Goal: Task Accomplishment & Management: Manage account settings

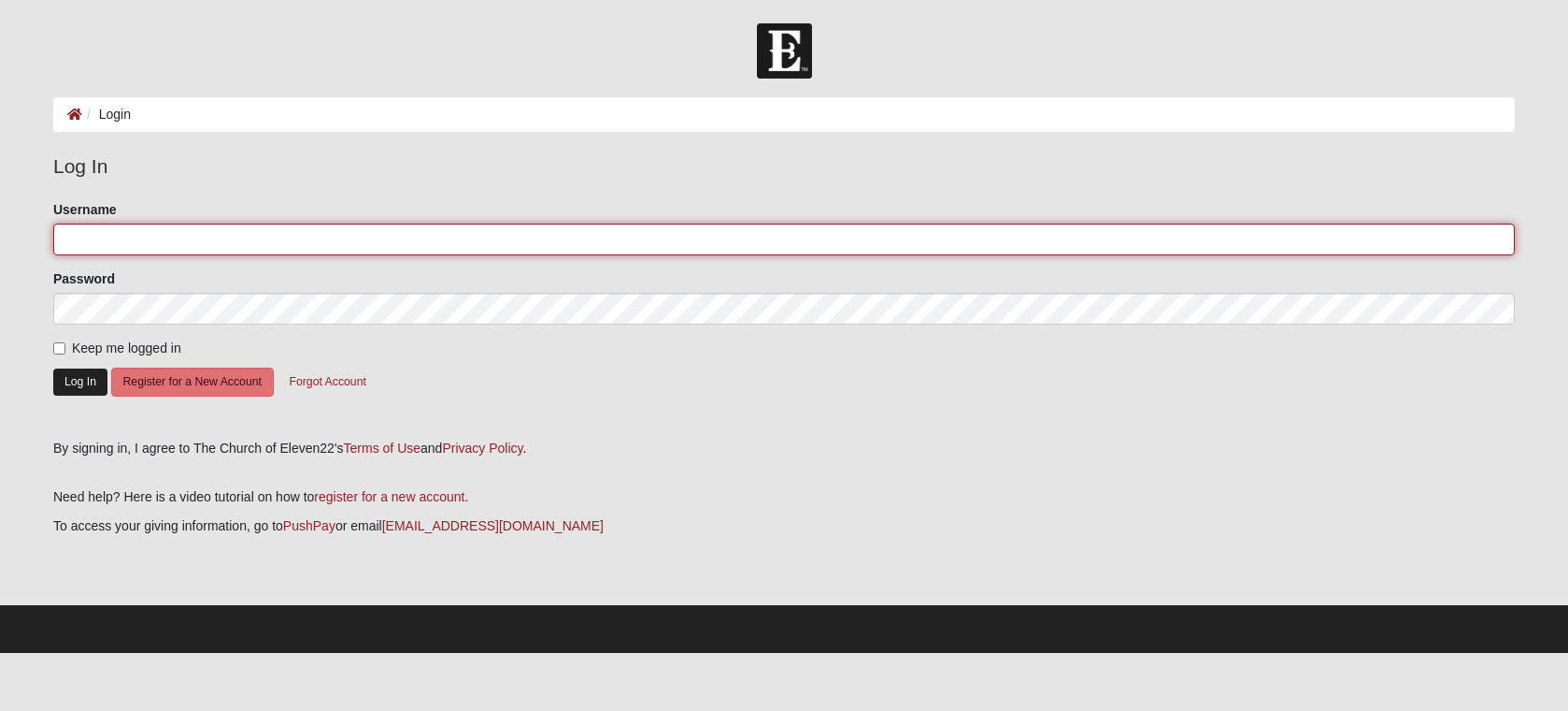
type input "[EMAIL_ADDRESS][DOMAIN_NAME]"
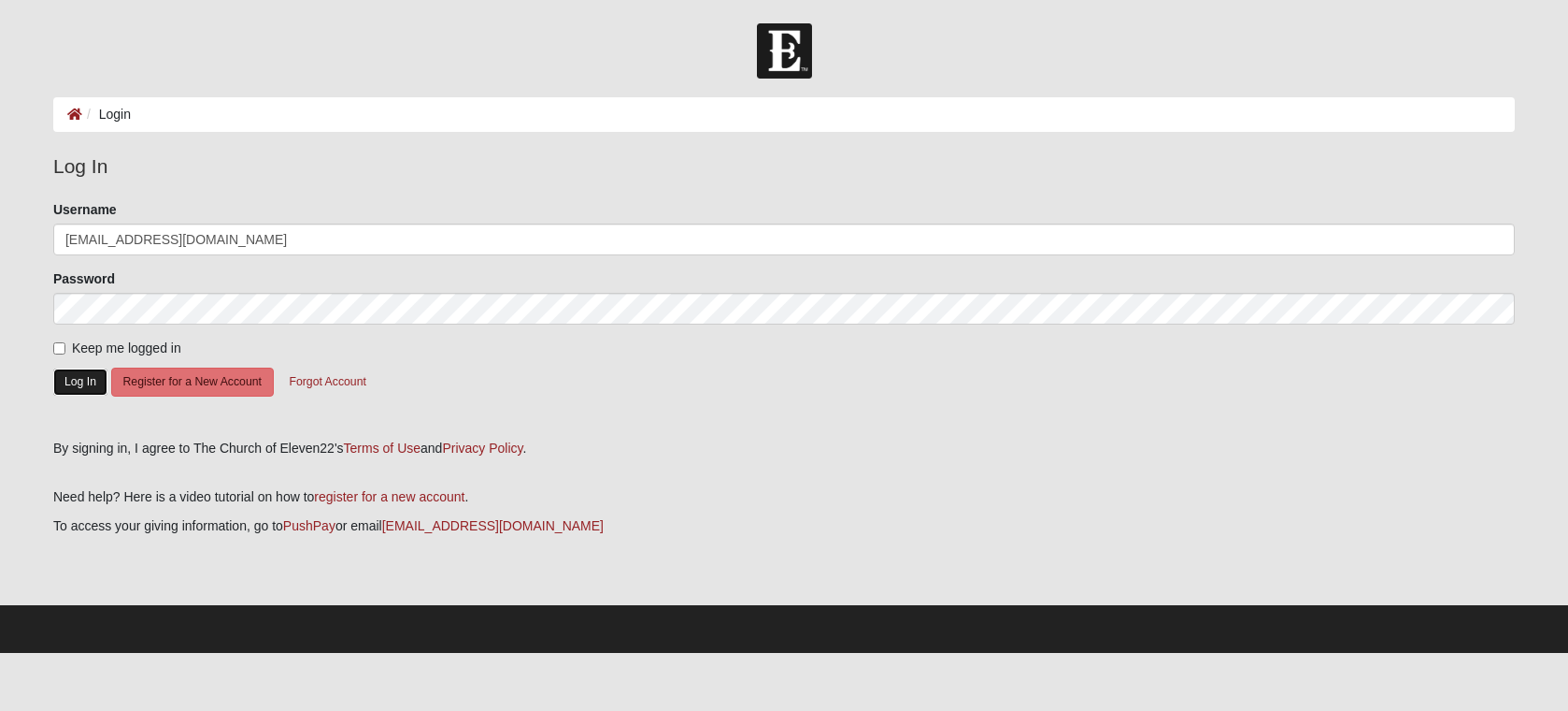
click at [70, 382] on button "Log In" at bounding box center [80, 381] width 54 height 27
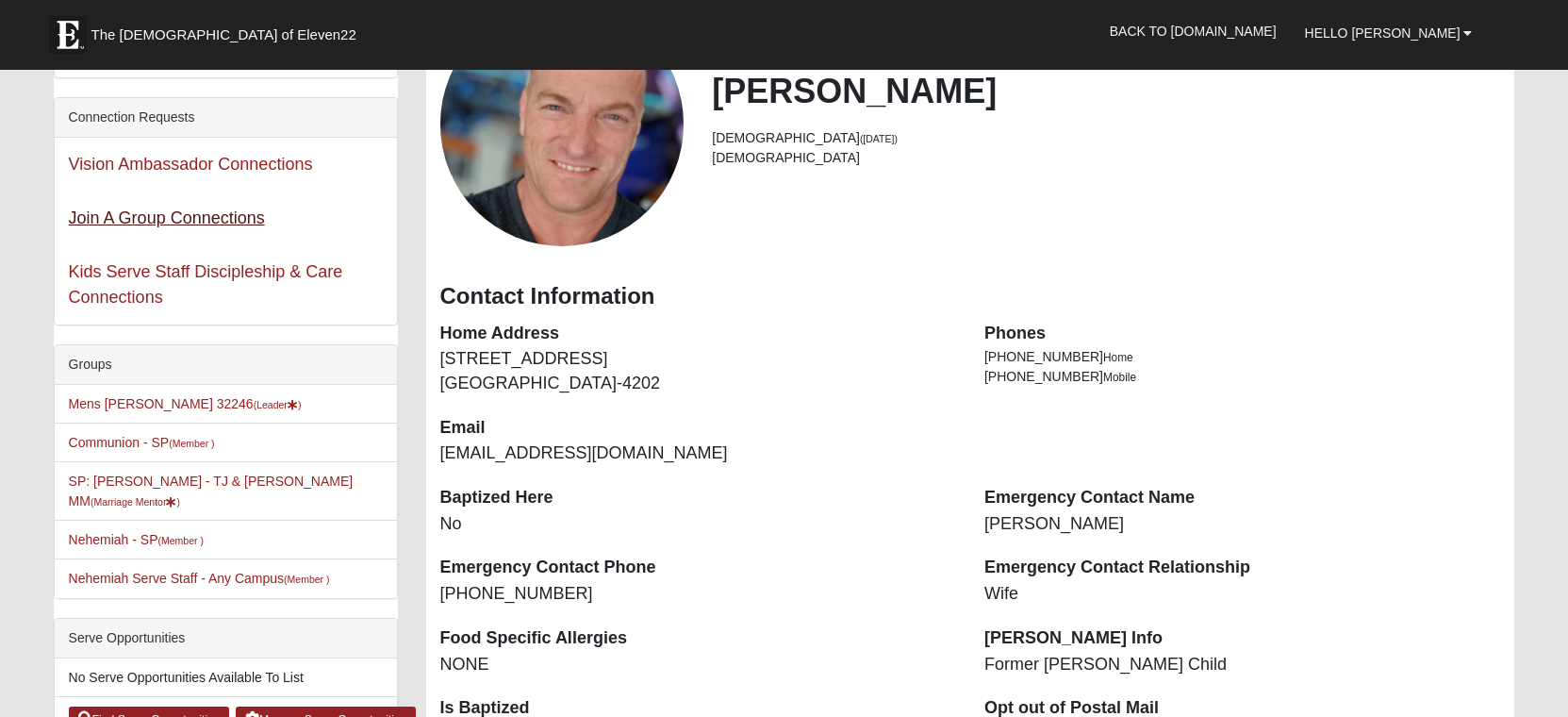
scroll to position [189, 0]
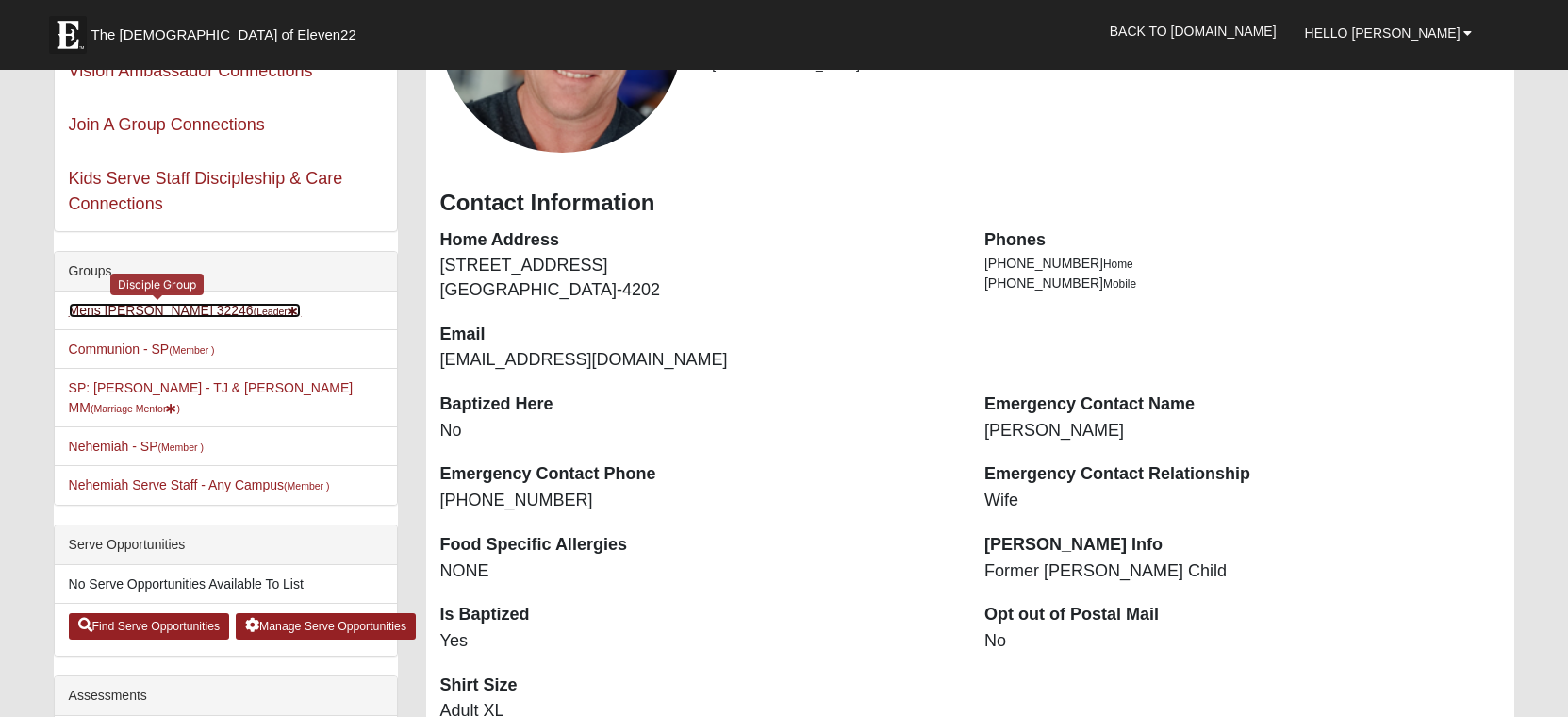
click at [127, 310] on link "Mens Haines 32246 (Leader )" at bounding box center [185, 310] width 233 height 15
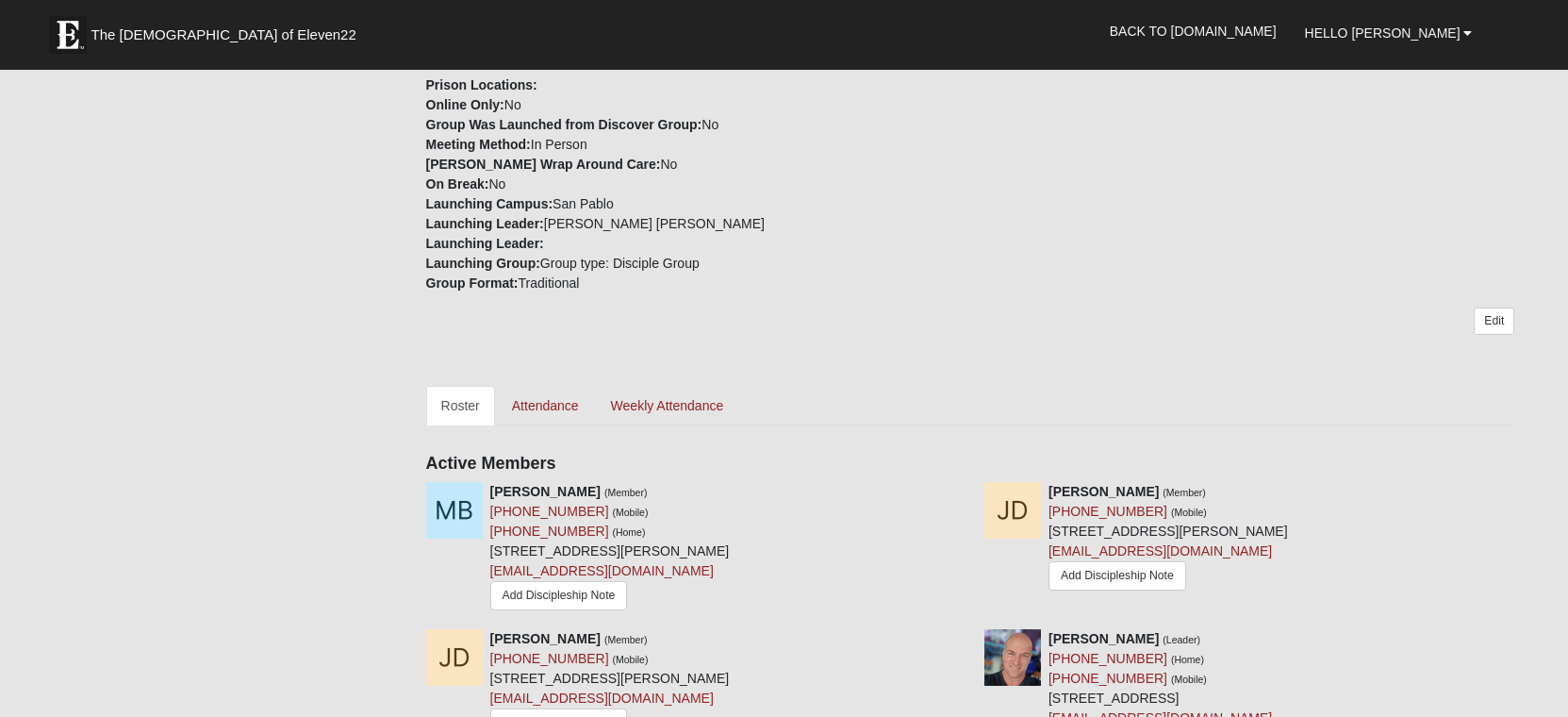
scroll to position [660, 0]
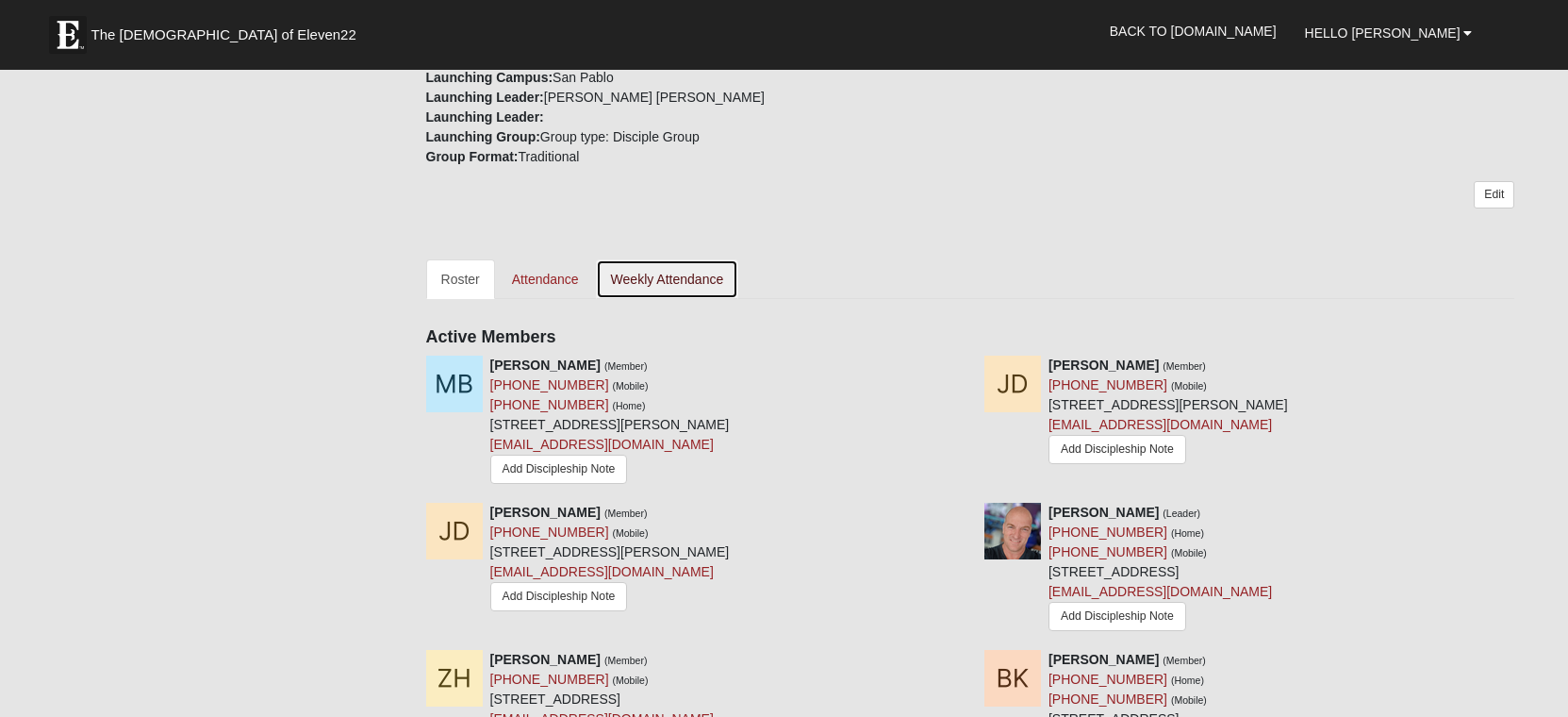
click at [640, 279] on link "Weekly Attendance" at bounding box center [668, 280] width 144 height 40
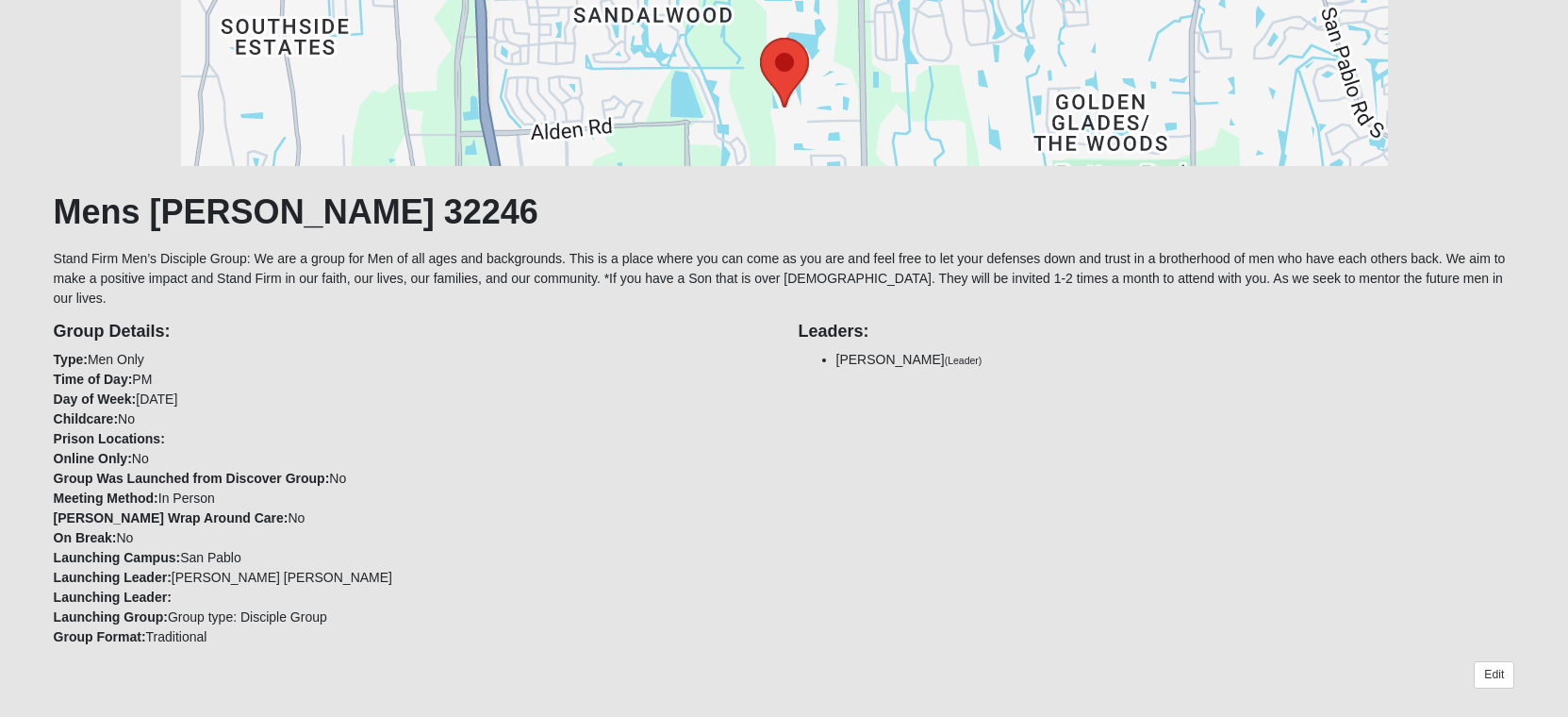
scroll to position [377, 0]
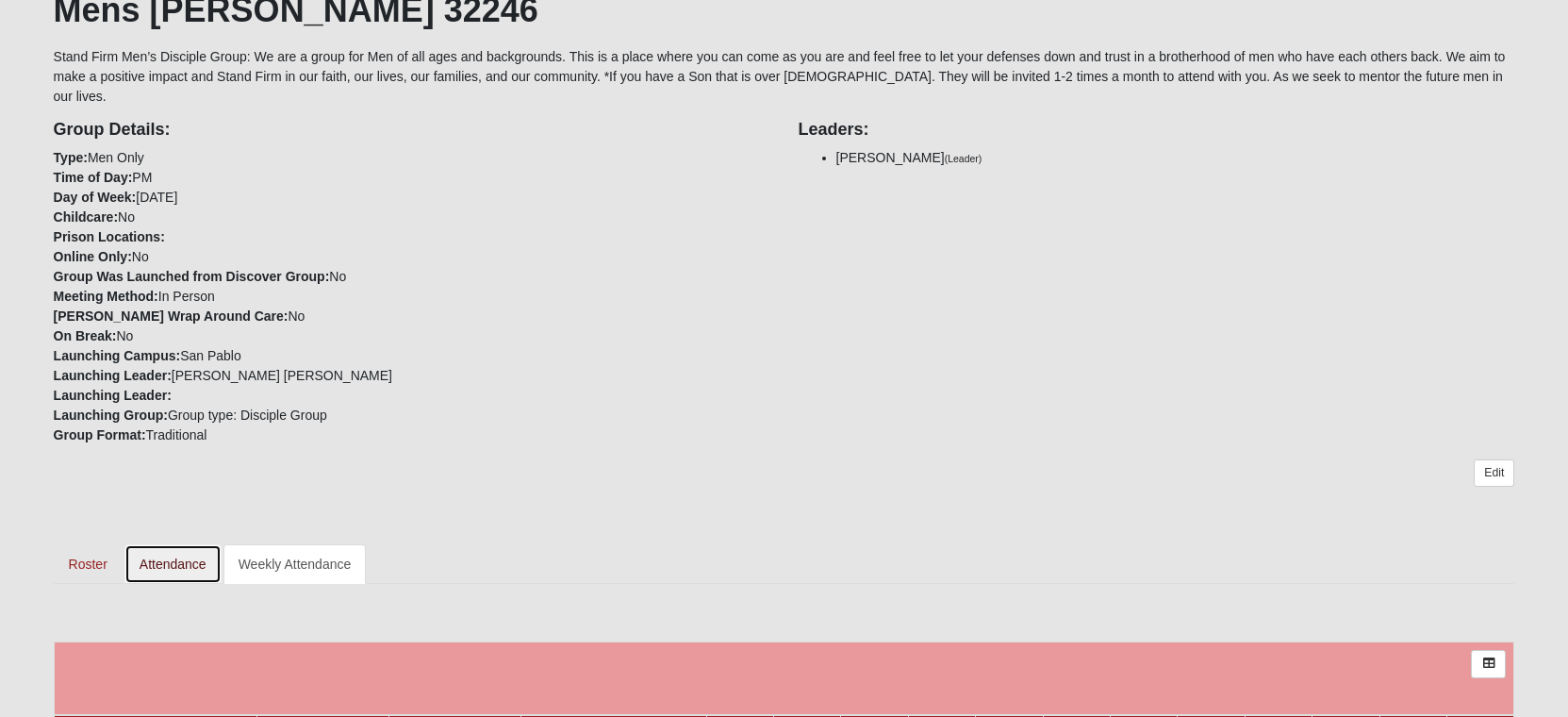
click at [175, 544] on link "Attendance" at bounding box center [173, 564] width 97 height 40
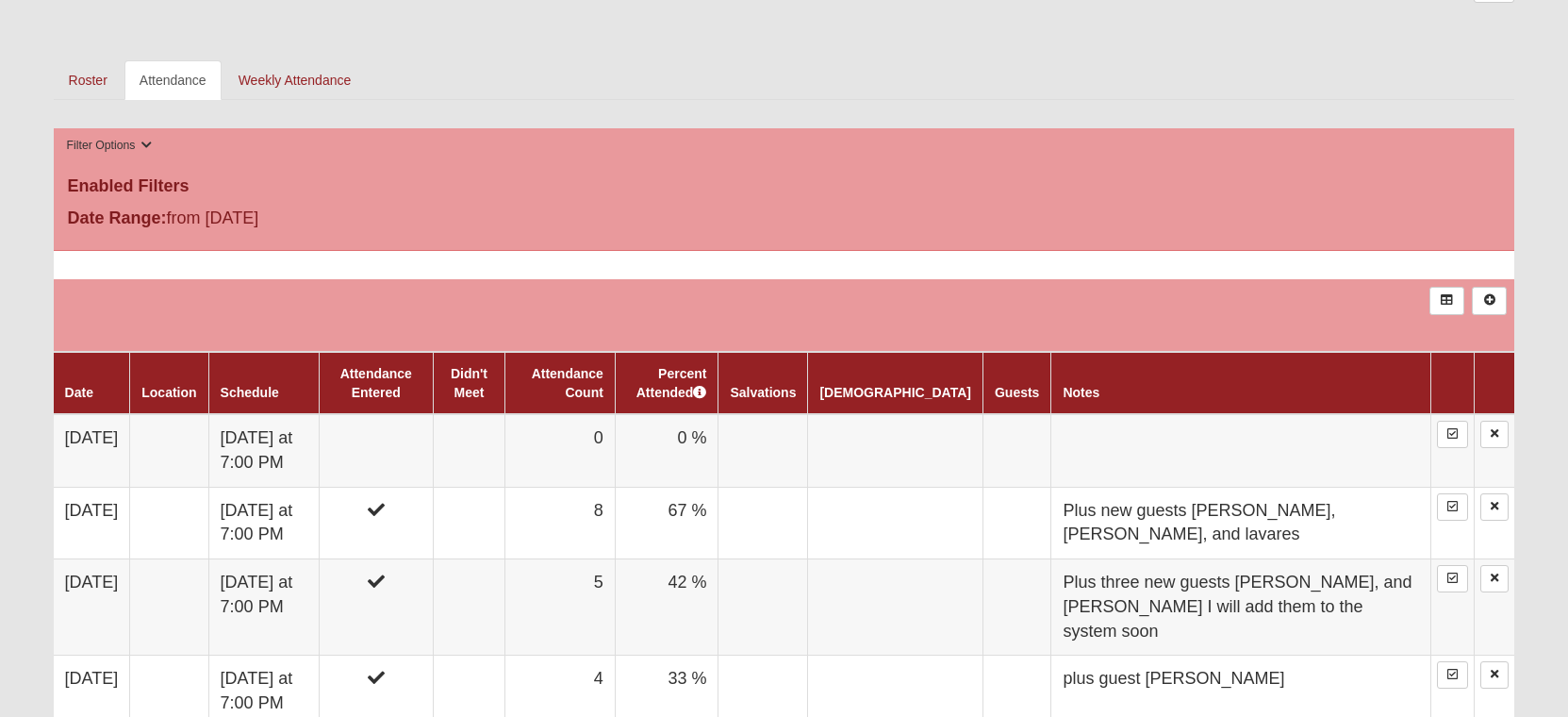
scroll to position [943, 0]
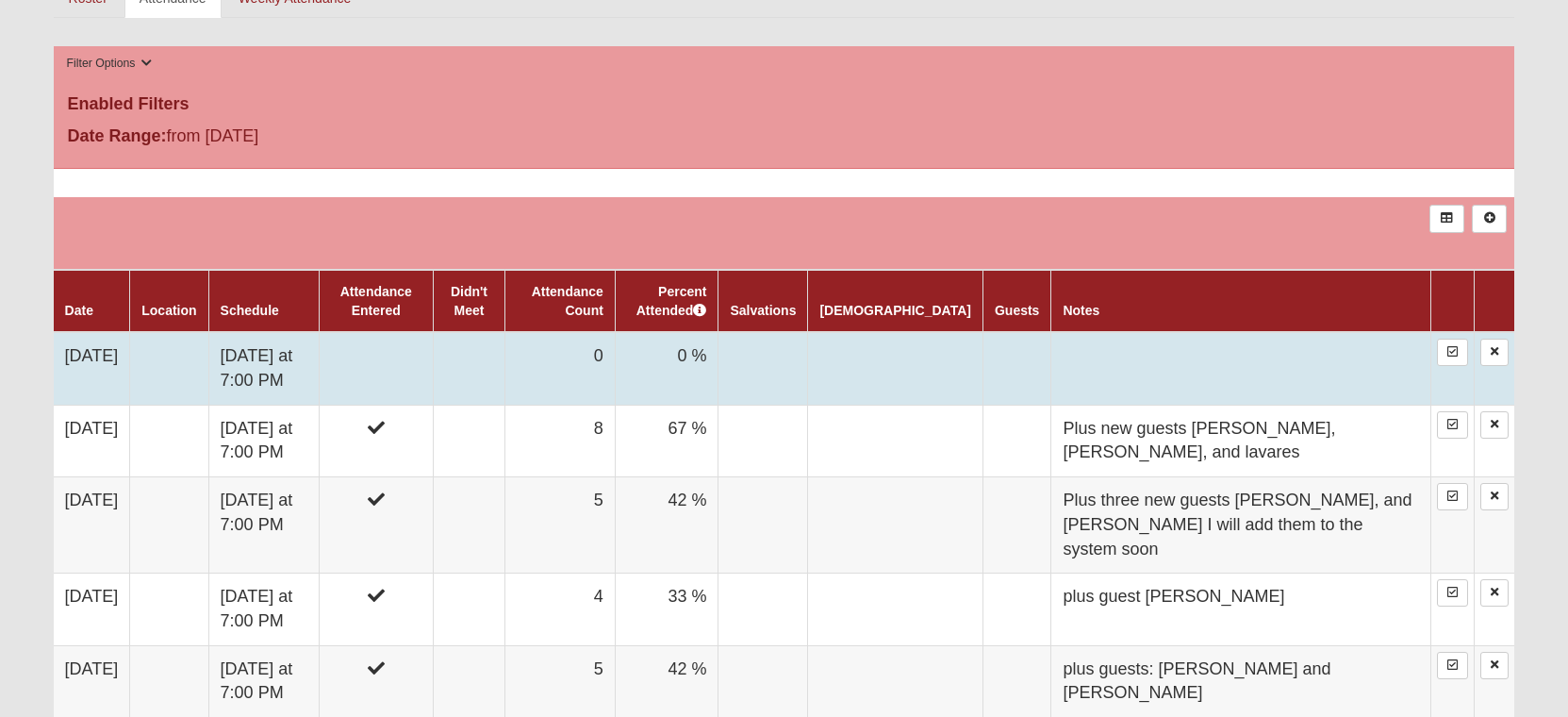
click at [431, 352] on td at bounding box center [376, 367] width 114 height 73
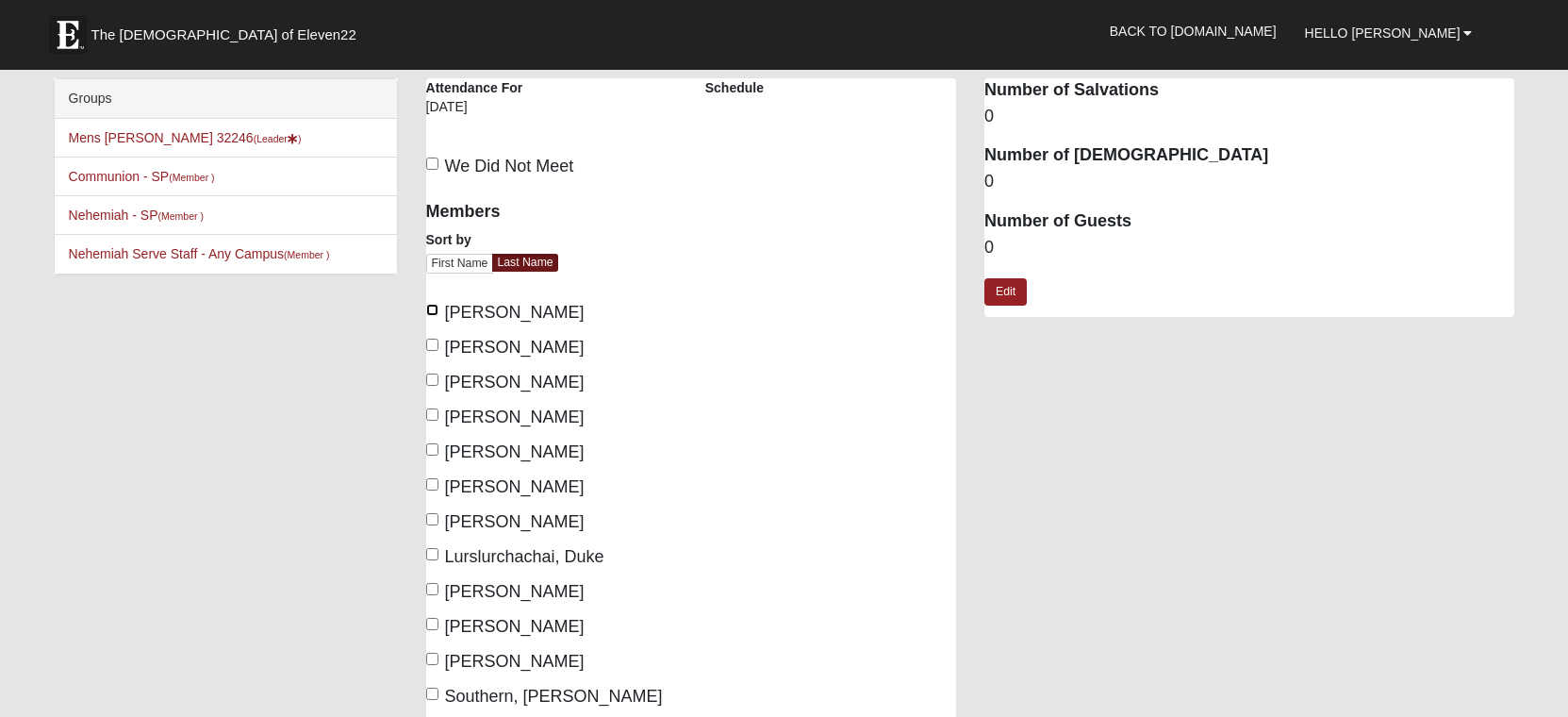
click at [431, 310] on input "Bagby, Mark" at bounding box center [432, 310] width 12 height 12
checkbox input "true"
click at [429, 412] on input "Haines, TJ" at bounding box center [432, 414] width 12 height 12
checkbox input "true"
click at [428, 450] on input "Holzapfel, Zac" at bounding box center [432, 449] width 12 height 12
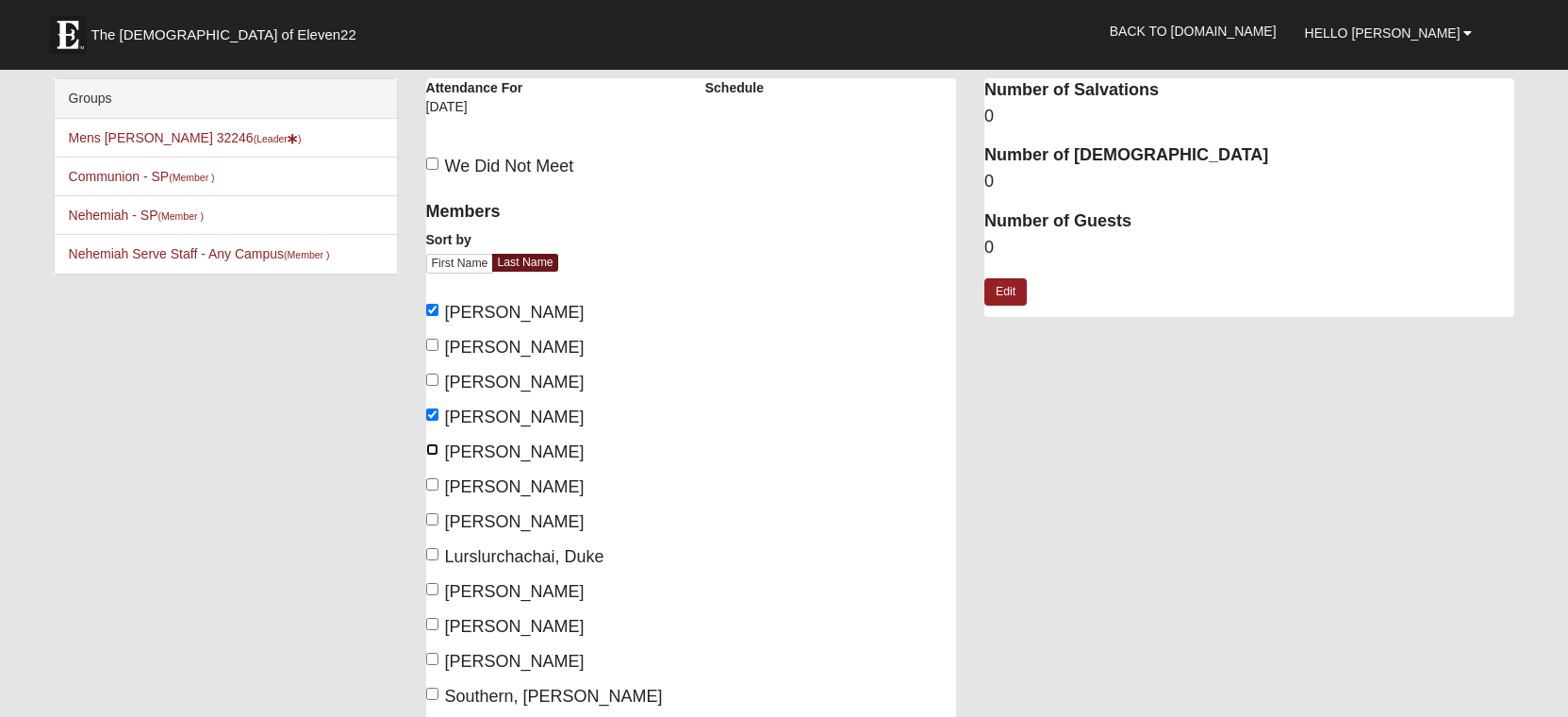
checkbox input "true"
click at [429, 555] on input "Lurslurchachai, Duke" at bounding box center [432, 554] width 12 height 12
checkbox input "true"
click at [432, 597] on label "Malik, Asad" at bounding box center [505, 591] width 159 height 25
click at [432, 595] on input "Malik, Asad" at bounding box center [432, 588] width 12 height 12
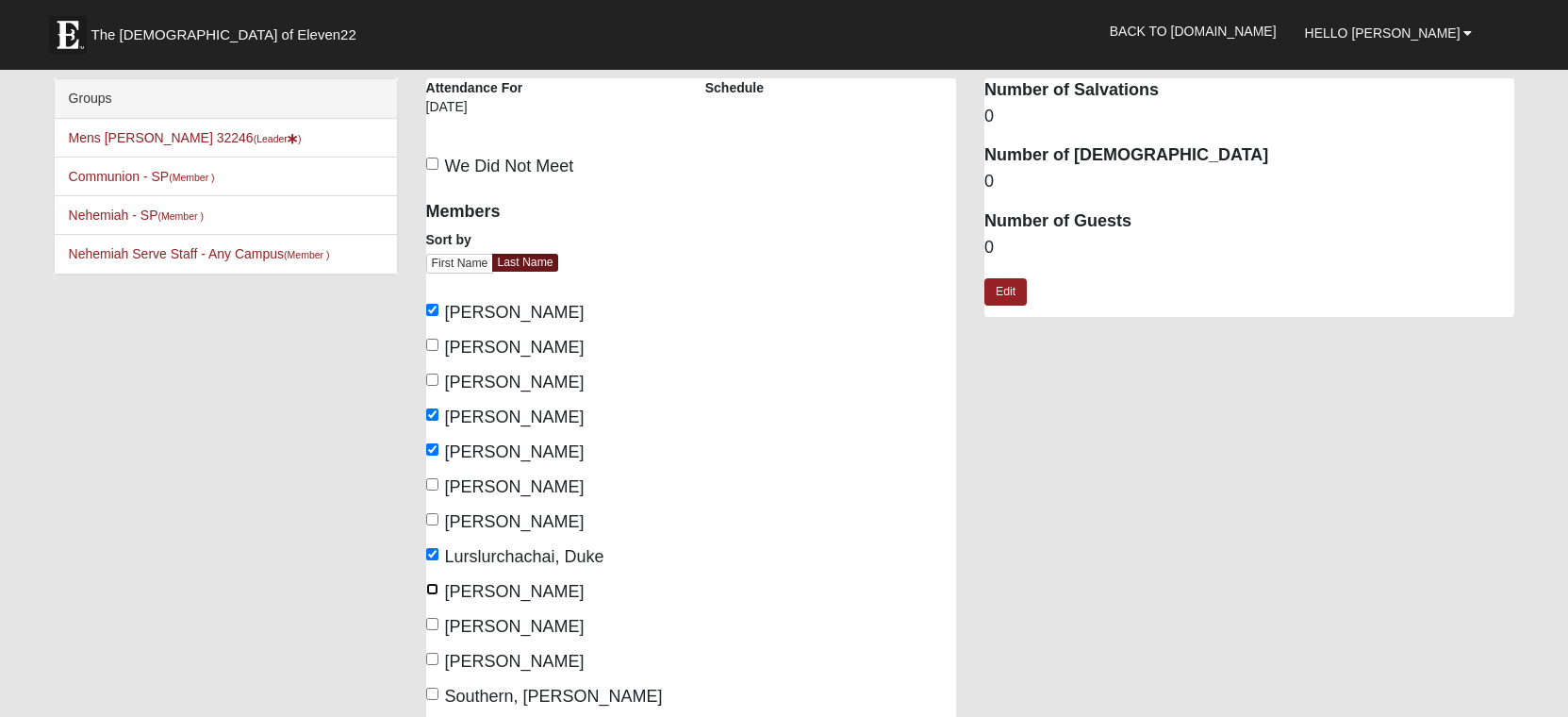
checkbox input "true"
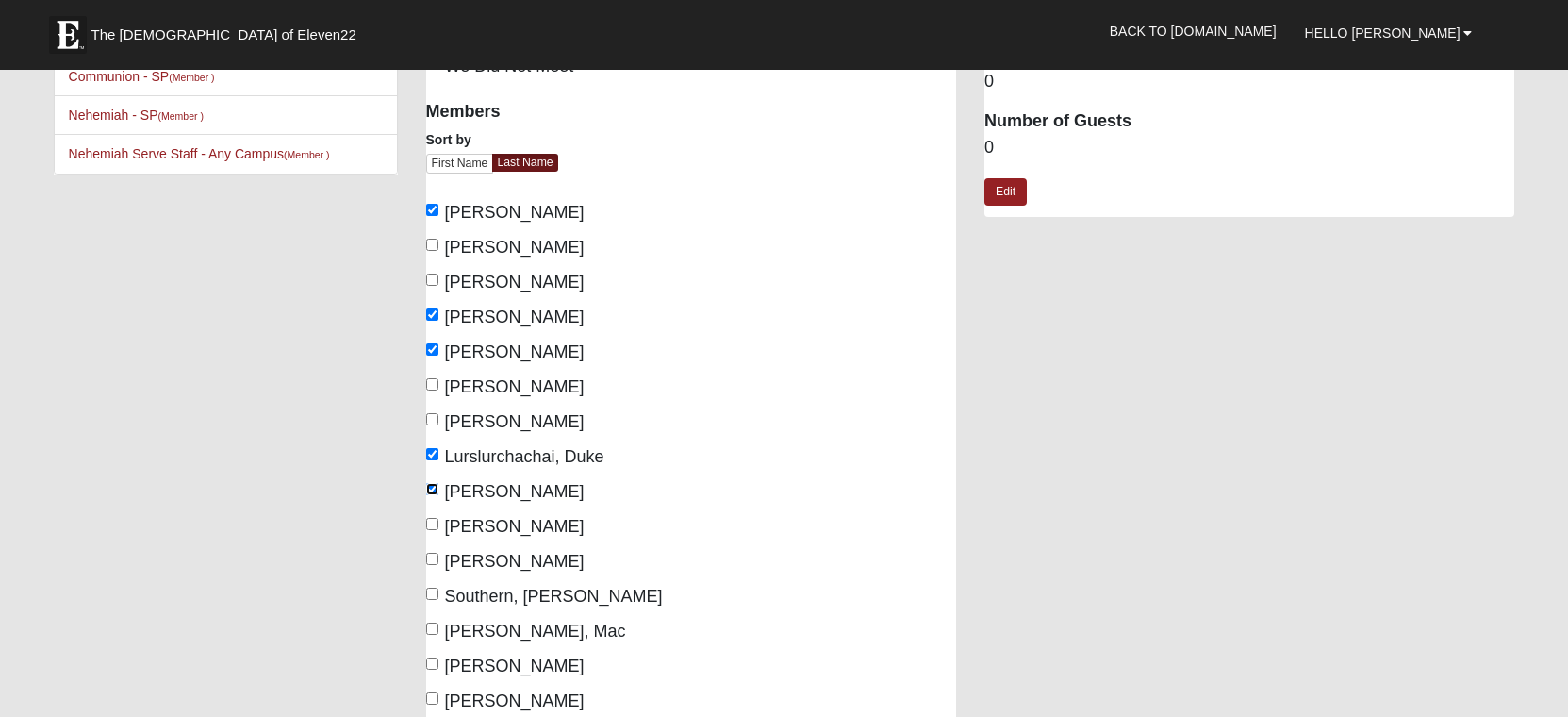
scroll to position [189, 0]
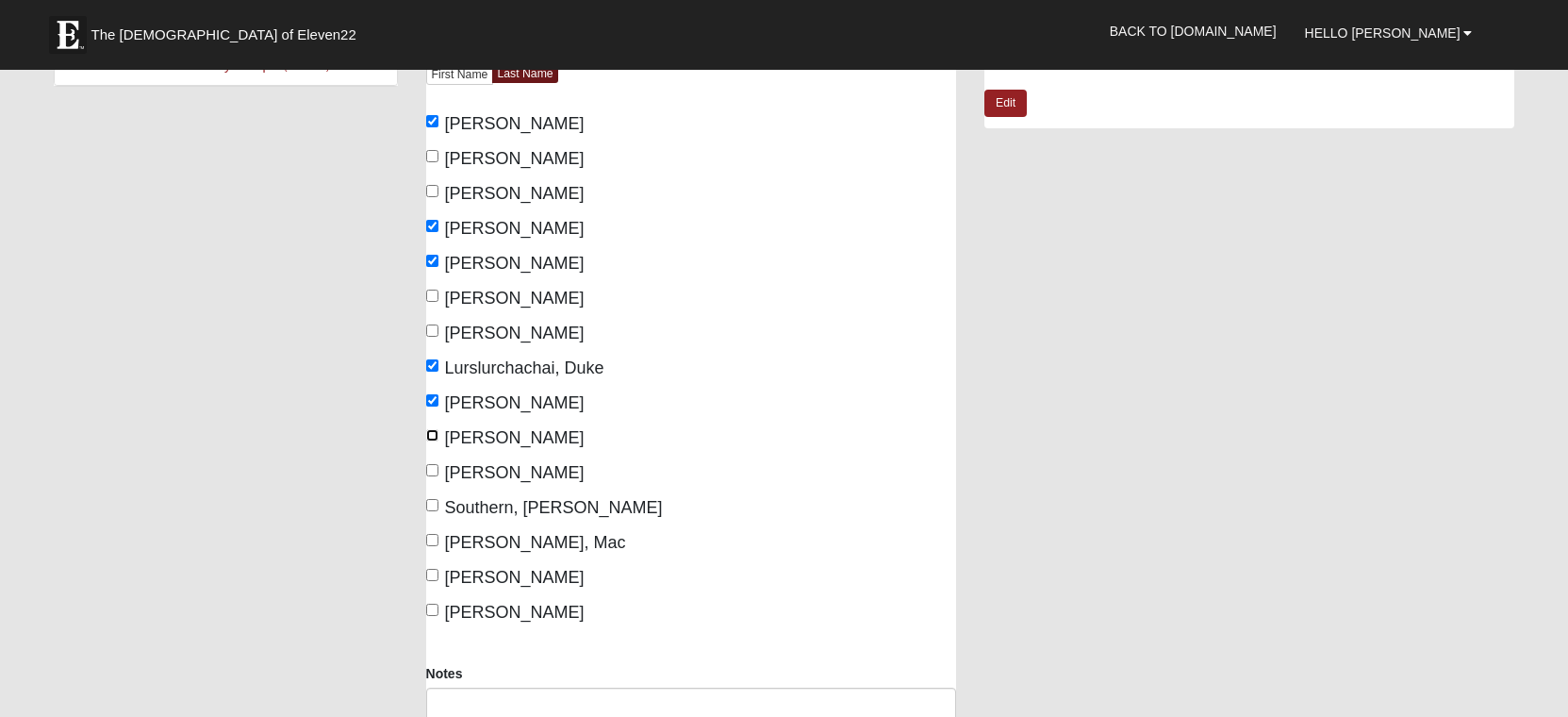
click at [430, 438] on input "Modlin, Joey" at bounding box center [432, 435] width 12 height 12
checkbox input "true"
click at [431, 574] on input "Whitten, Kai" at bounding box center [432, 574] width 12 height 12
checkbox input "true"
click at [428, 608] on input "Xu, Alan" at bounding box center [432, 609] width 12 height 12
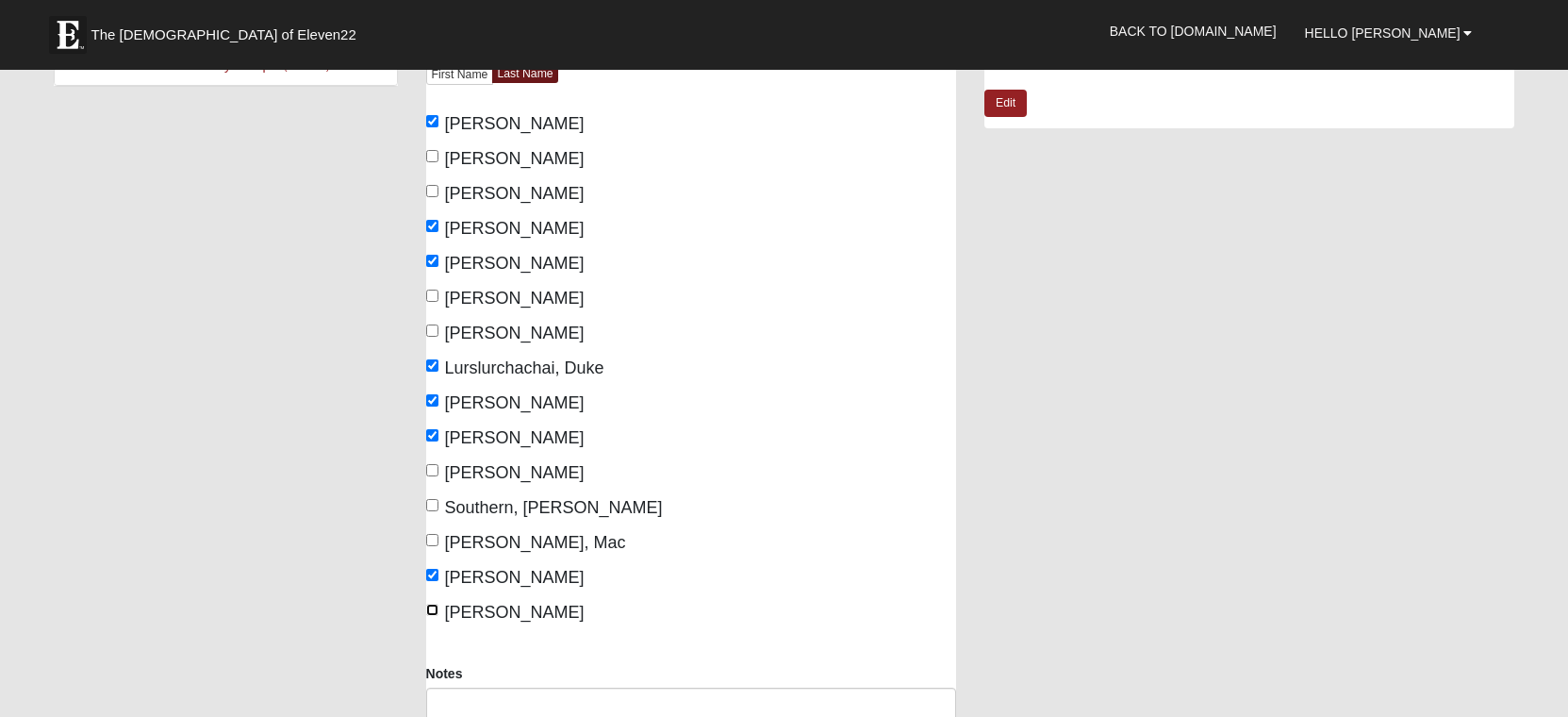
checkbox input "true"
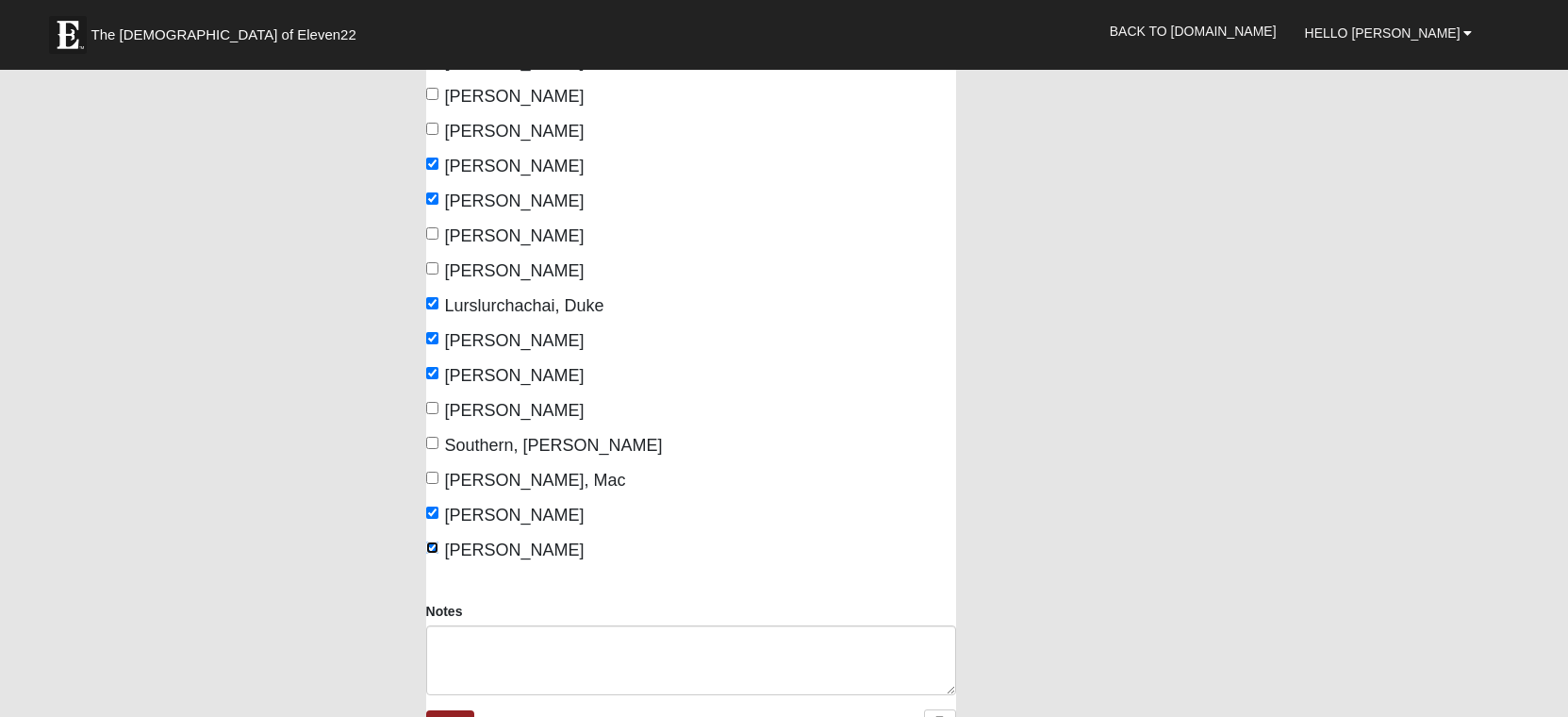
scroll to position [377, 0]
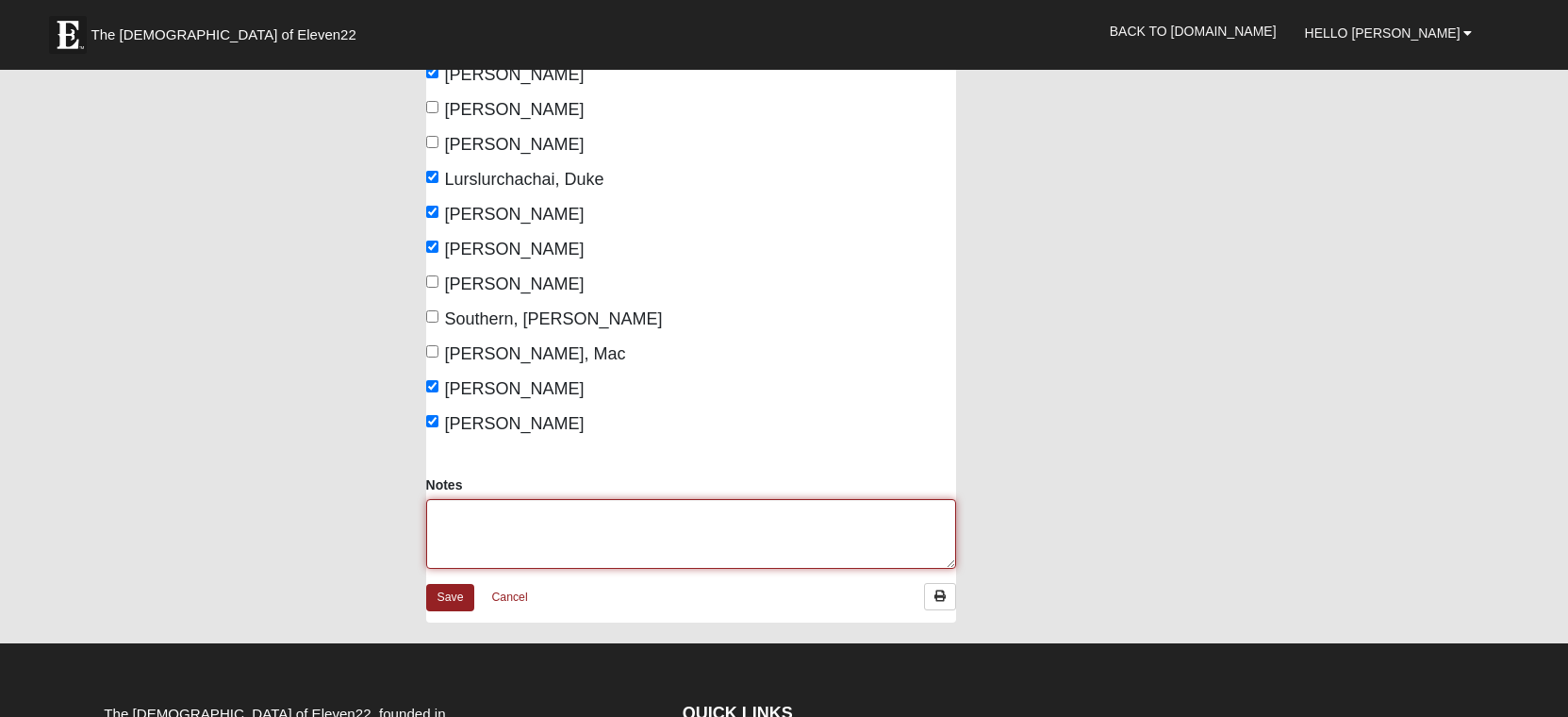
click at [468, 522] on textarea "Notes" at bounding box center [691, 533] width 530 height 70
type textarea "PLUS GUEST LAVARIS WHO I NEED TO GET HIS INFO SO I CAN ENTER HIM INTO THE ROSTE…"
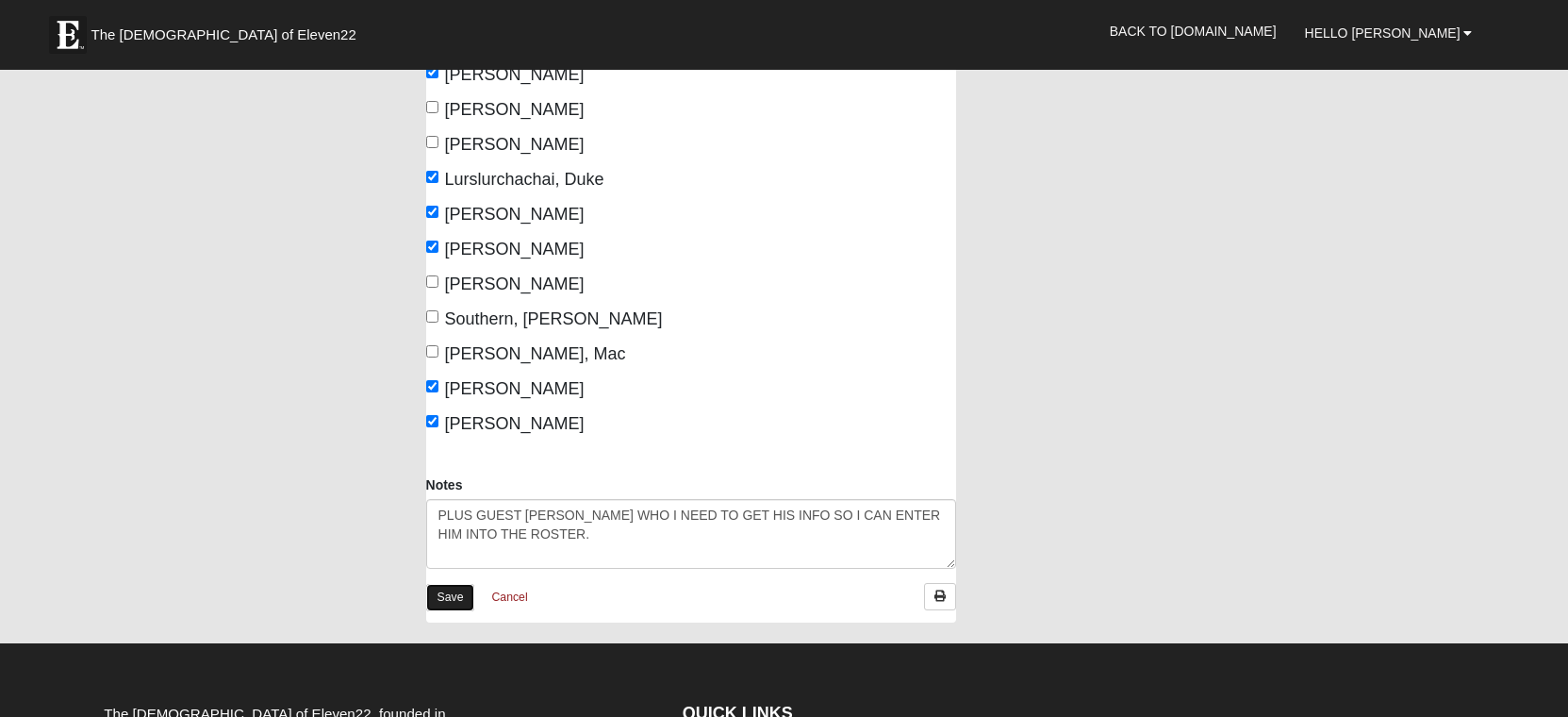
click at [445, 593] on link "Save" at bounding box center [450, 596] width 49 height 27
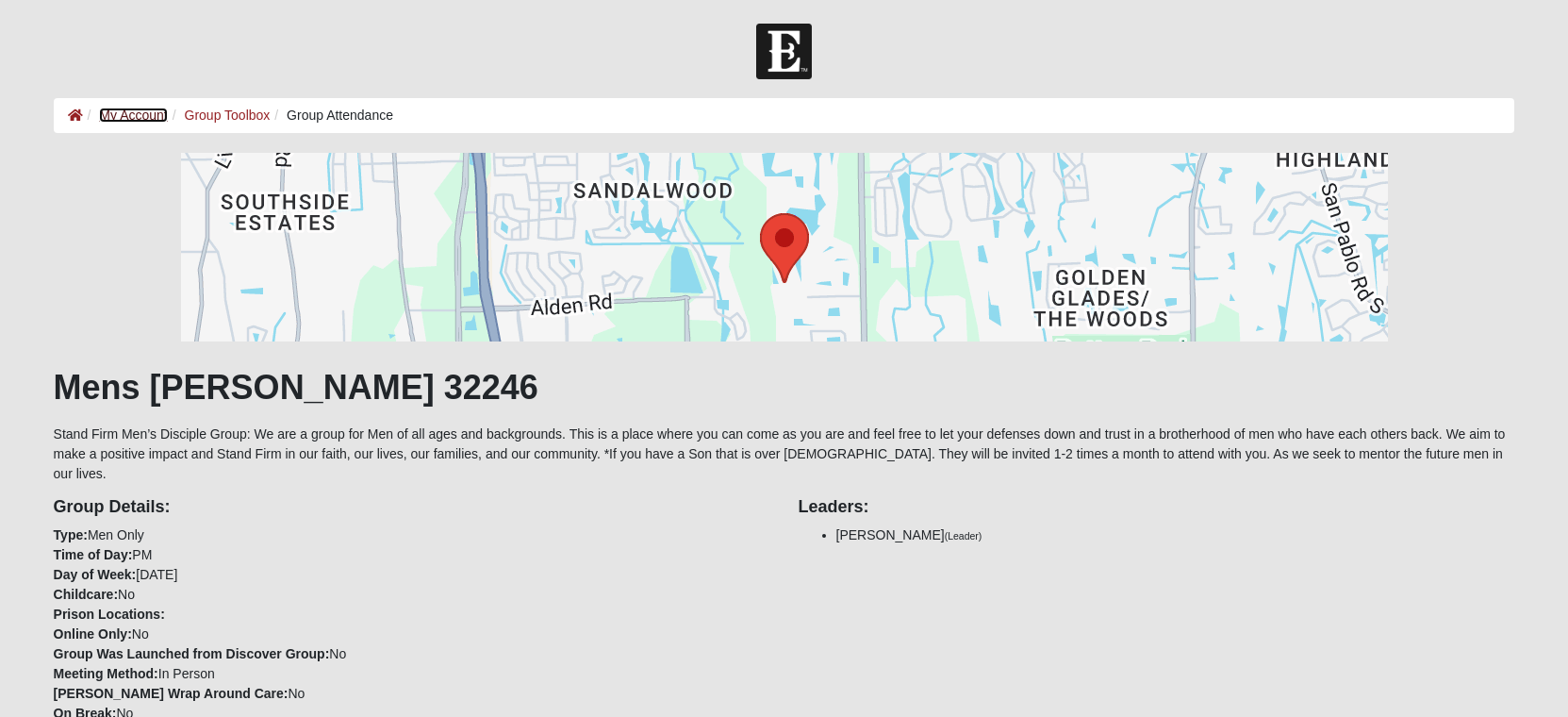
click at [127, 117] on link "My Account" at bounding box center [133, 115] width 68 height 15
